Goal: Information Seeking & Learning: Learn about a topic

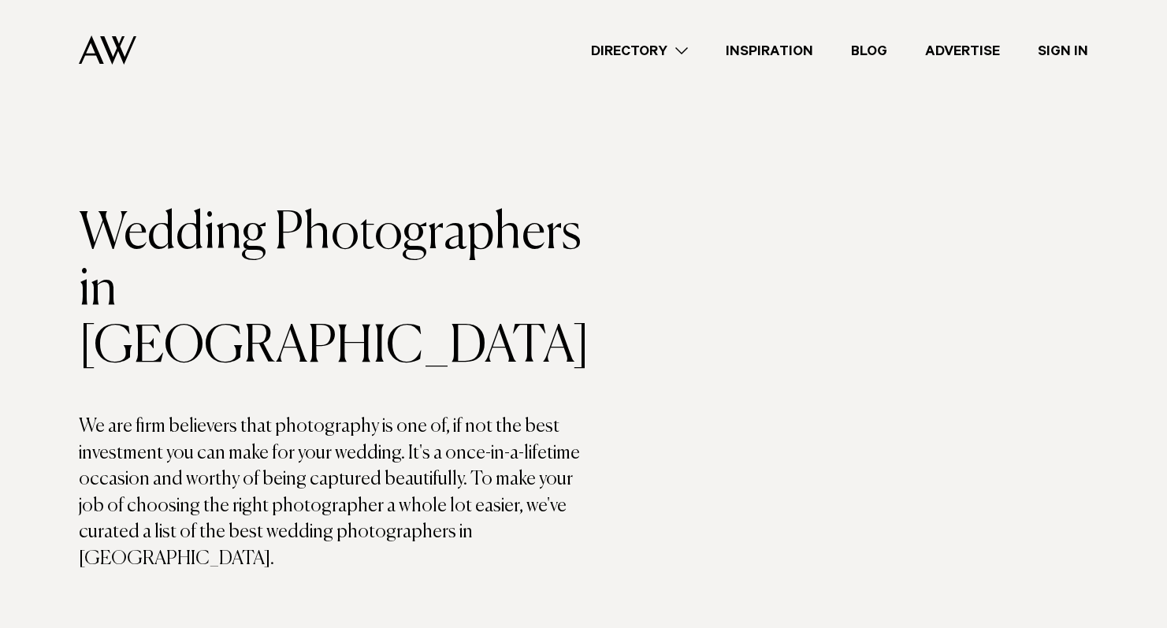
click at [1043, 1] on div "Directory Hair & Makeup Flowers Venues Cakes & Sweets" at bounding box center [619, 50] width 940 height 101
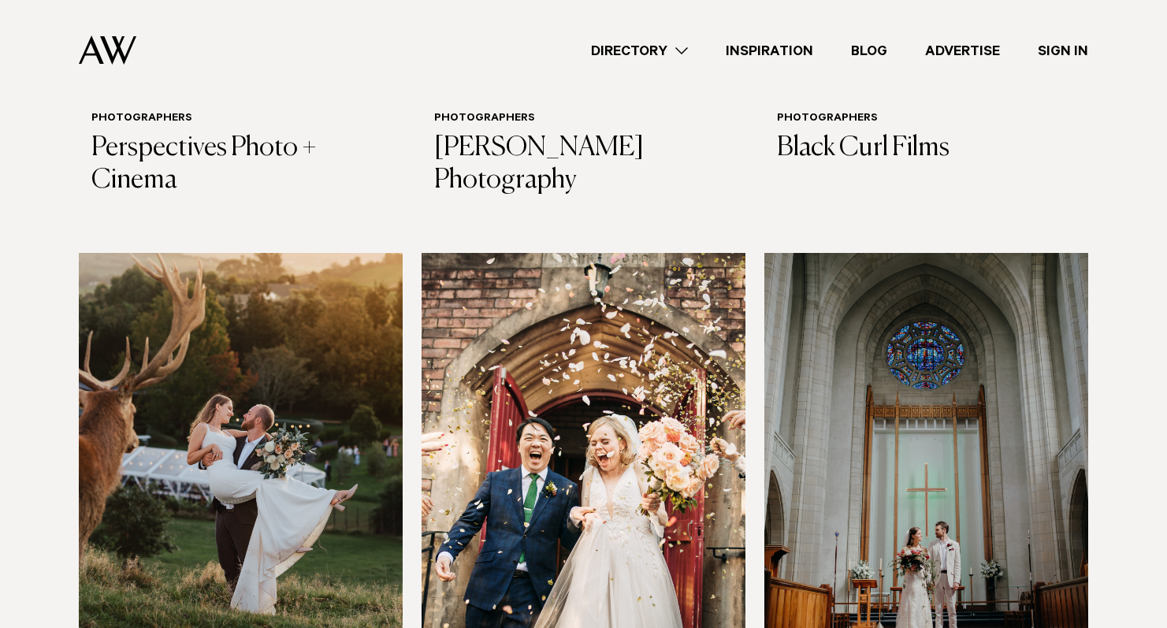
scroll to position [1154, 0]
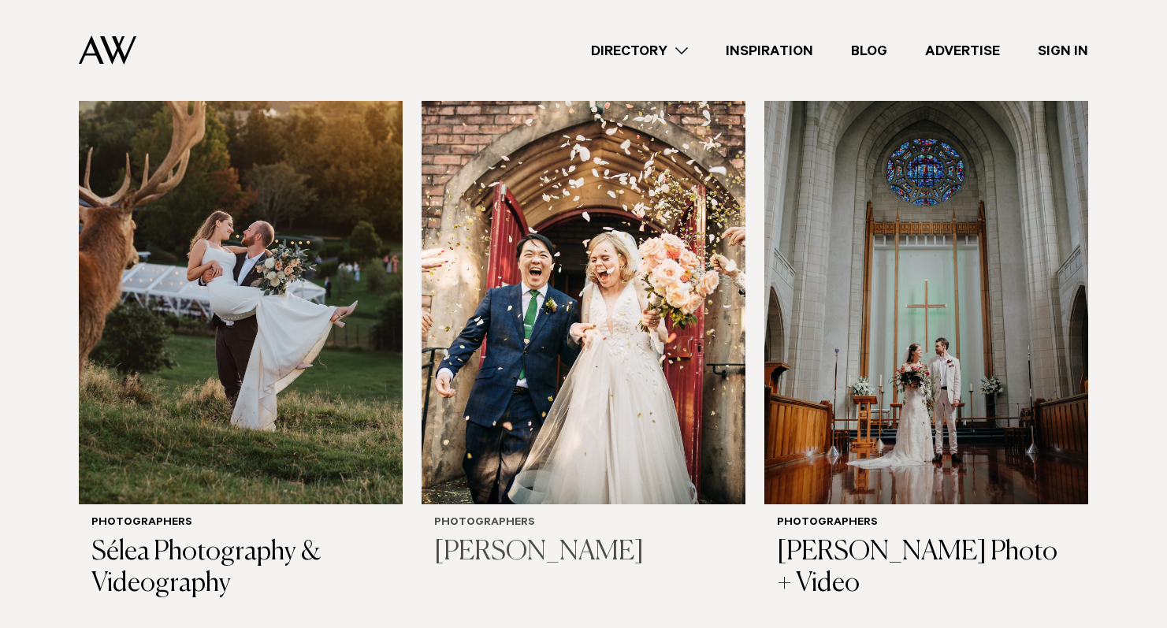
click at [605, 187] on img at bounding box center [584, 286] width 324 height 434
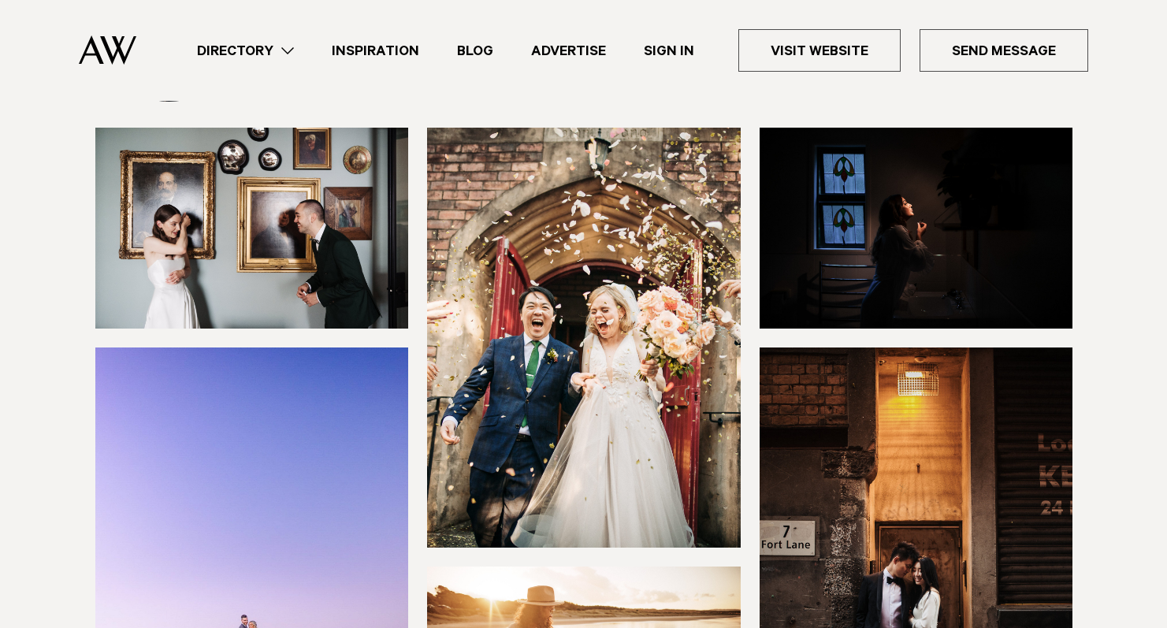
scroll to position [39, 0]
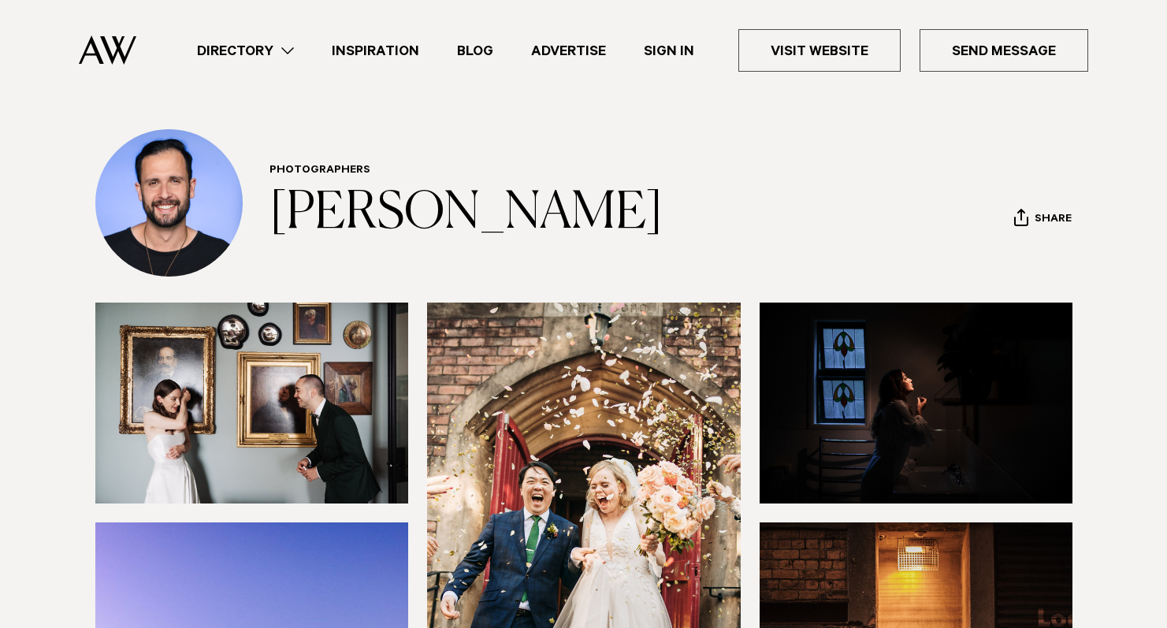
click at [858, 365] on img at bounding box center [917, 403] width 314 height 201
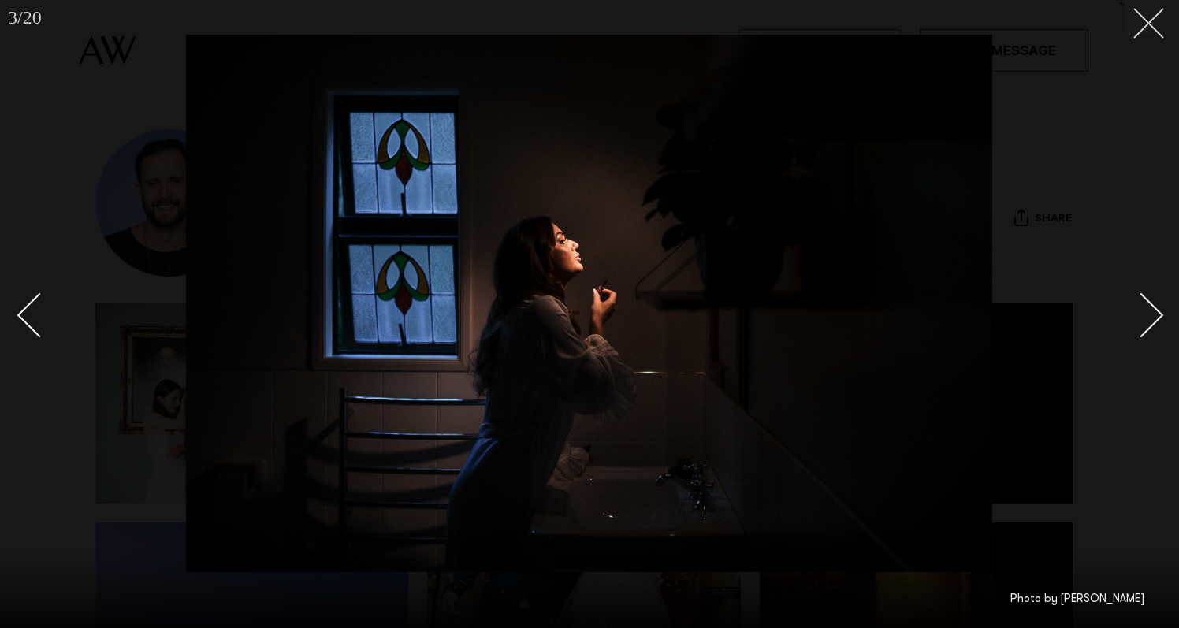
click at [1144, 14] on icon at bounding box center [1143, 17] width 19 height 19
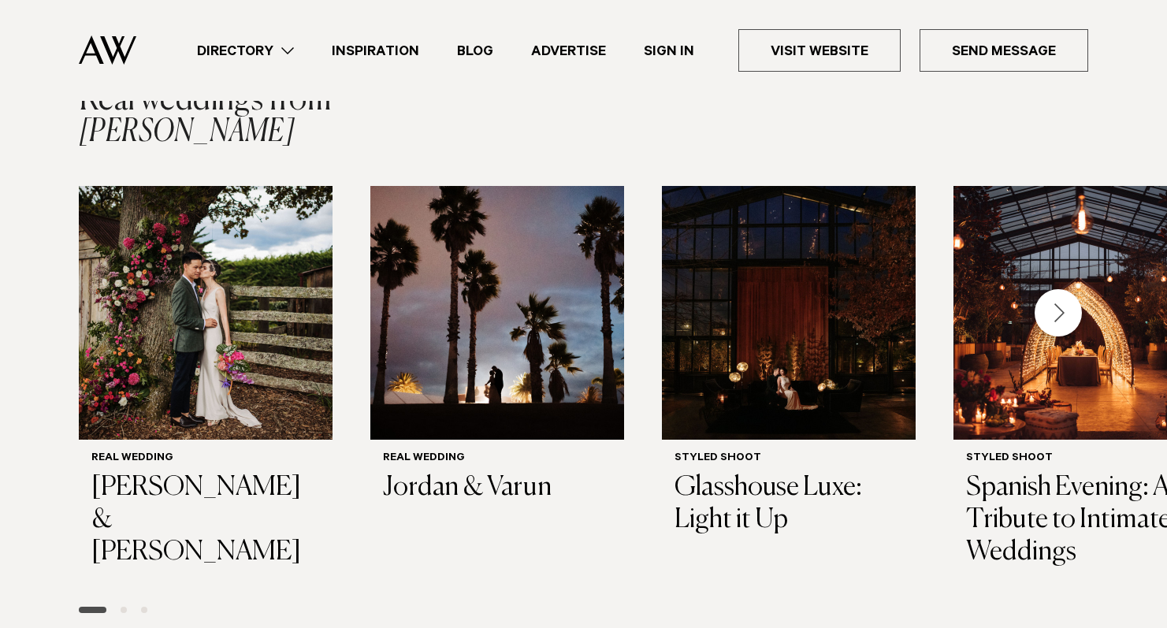
scroll to position [2156, 0]
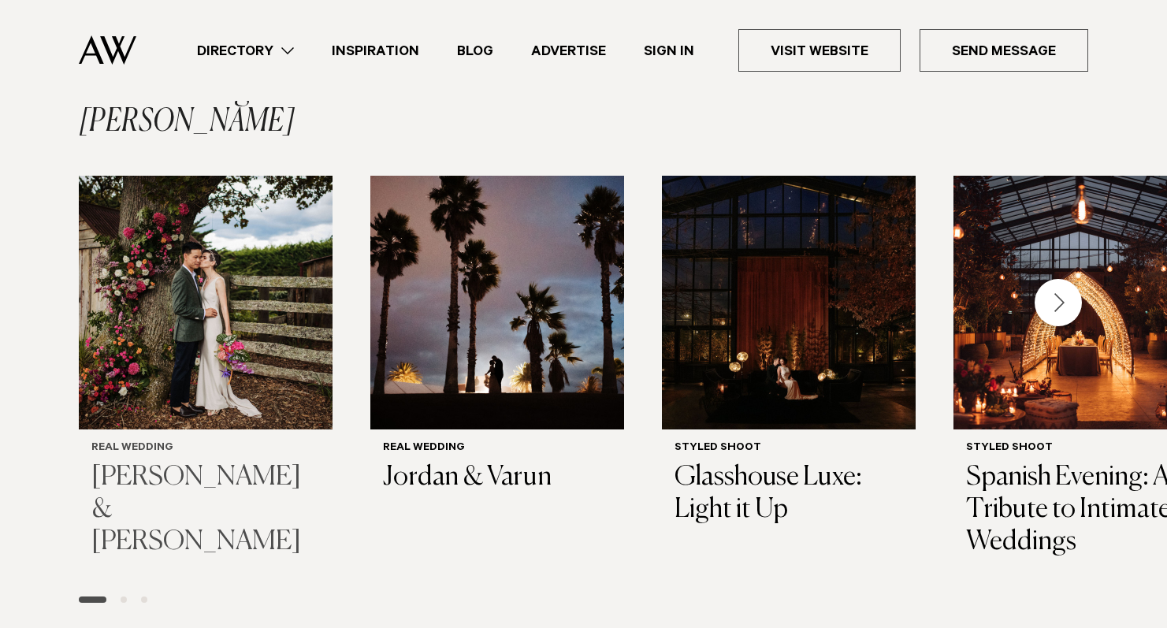
click at [201, 269] on img "1 / 8" at bounding box center [206, 303] width 254 height 254
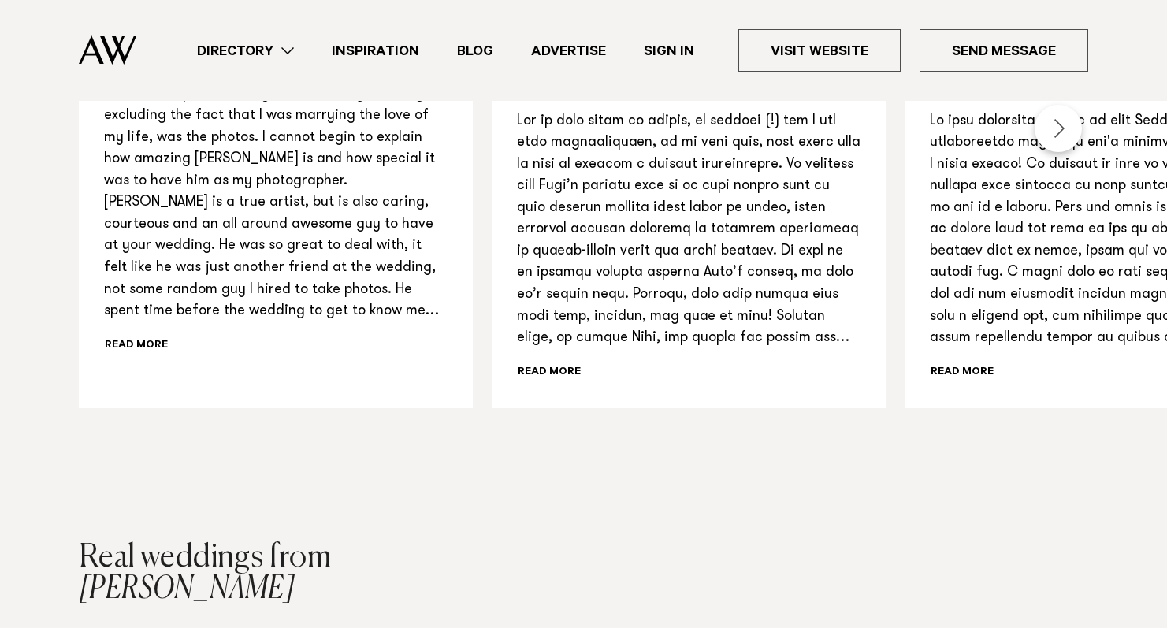
scroll to position [103, 0]
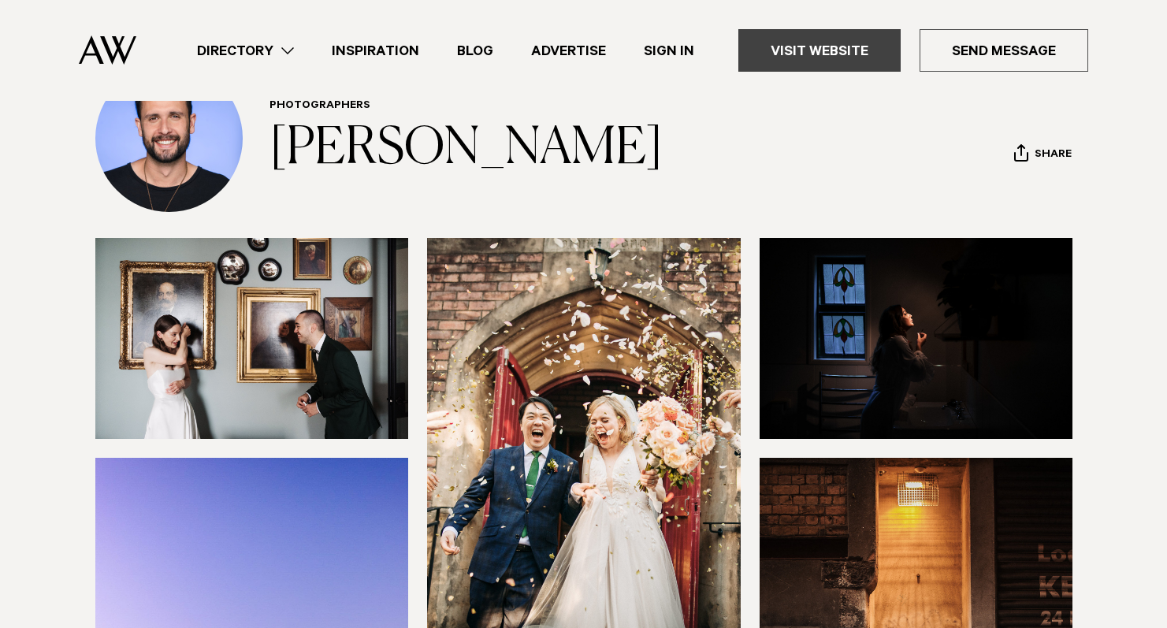
click at [808, 67] on link "Visit Website" at bounding box center [820, 50] width 162 height 43
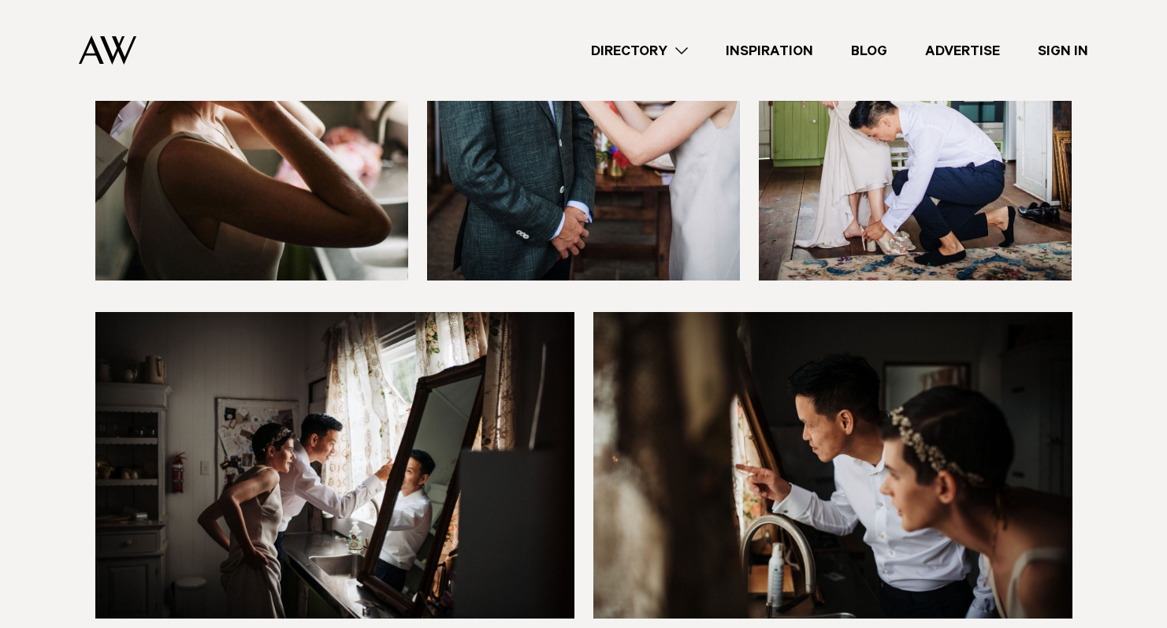
scroll to position [4363, 0]
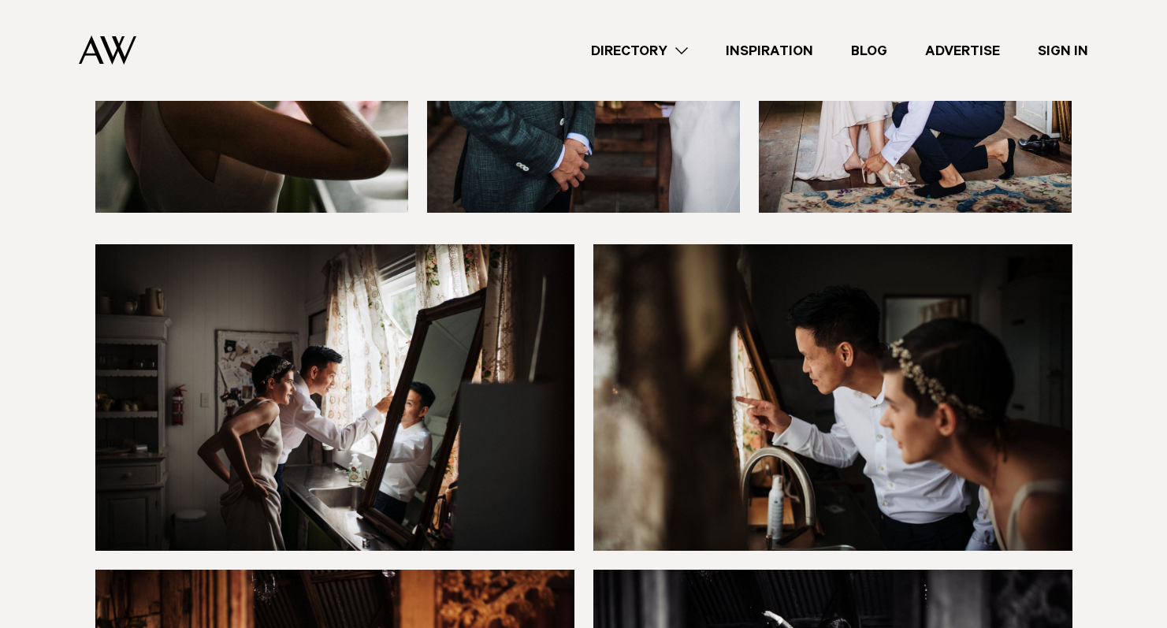
click at [286, 325] on img at bounding box center [334, 397] width 479 height 307
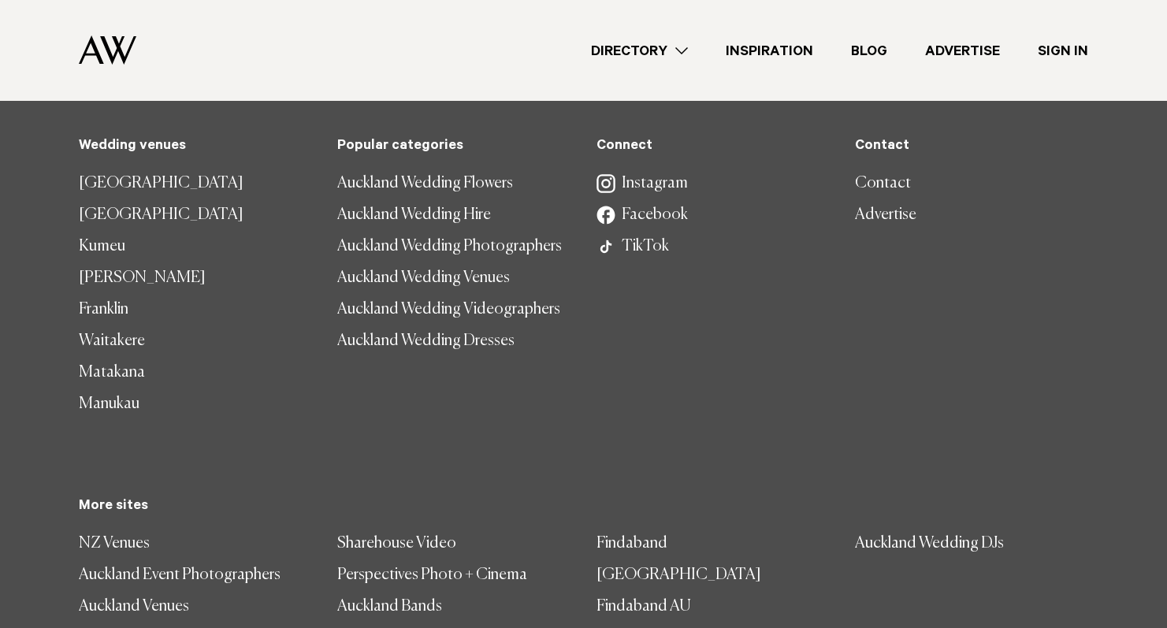
scroll to position [23004, 0]
